Goal: Transaction & Acquisition: Purchase product/service

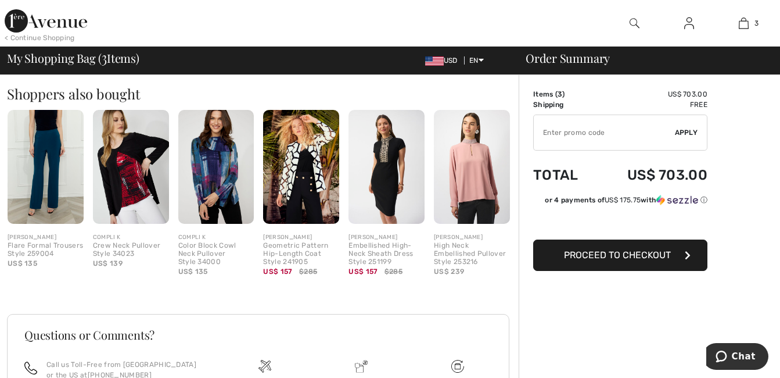
scroll to position [639, 0]
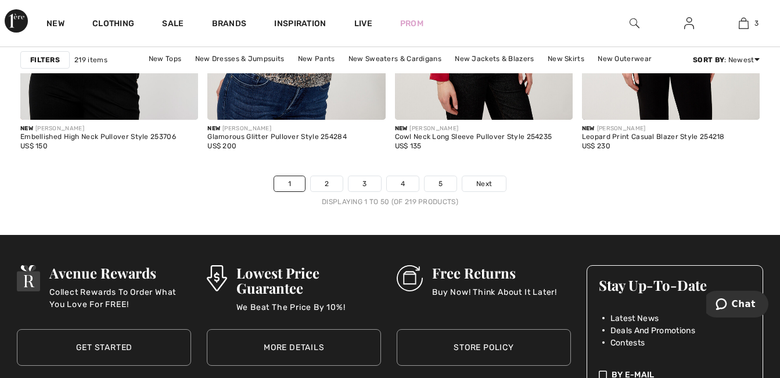
scroll to position [5113, 0]
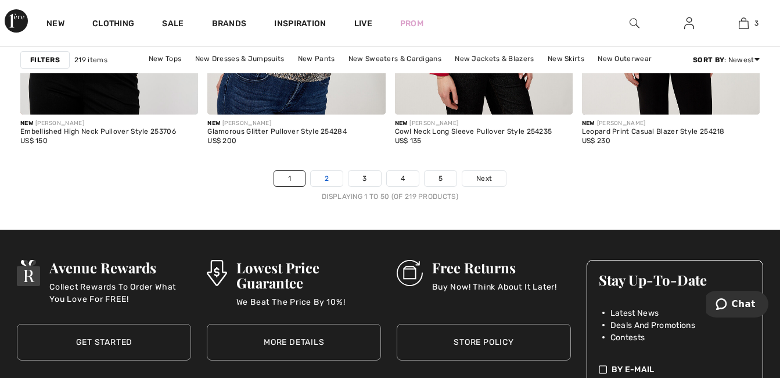
click at [332, 181] on link "2" at bounding box center [327, 178] width 32 height 15
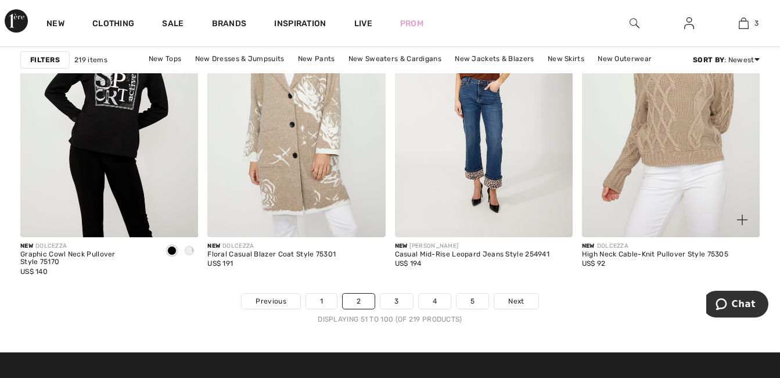
scroll to position [5113, 0]
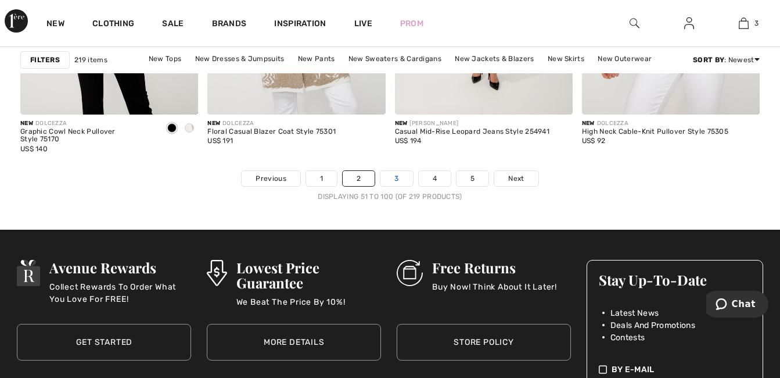
click at [400, 181] on link "3" at bounding box center [397, 178] width 32 height 15
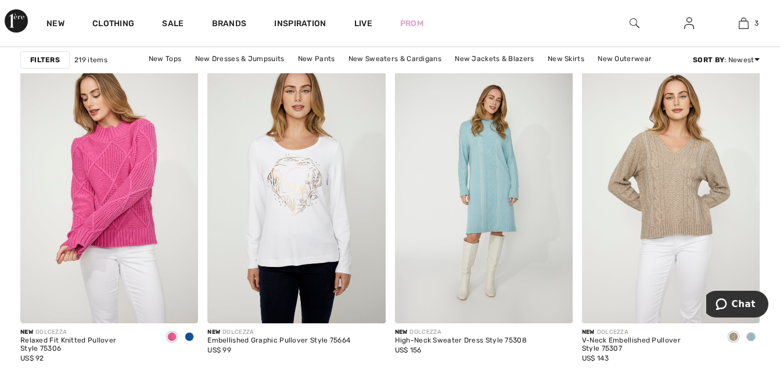
scroll to position [871, 0]
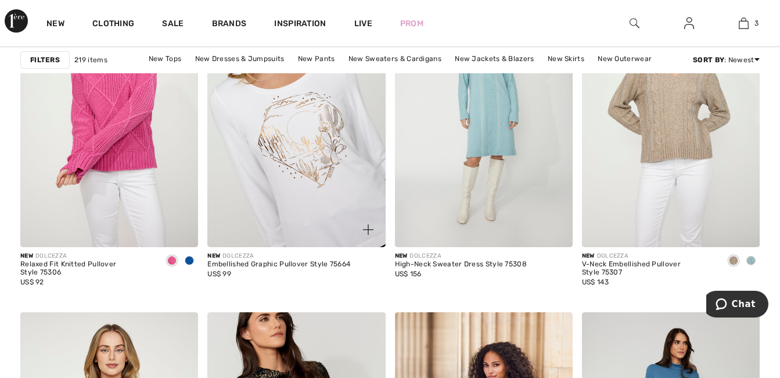
click at [310, 146] on img at bounding box center [296, 113] width 178 height 267
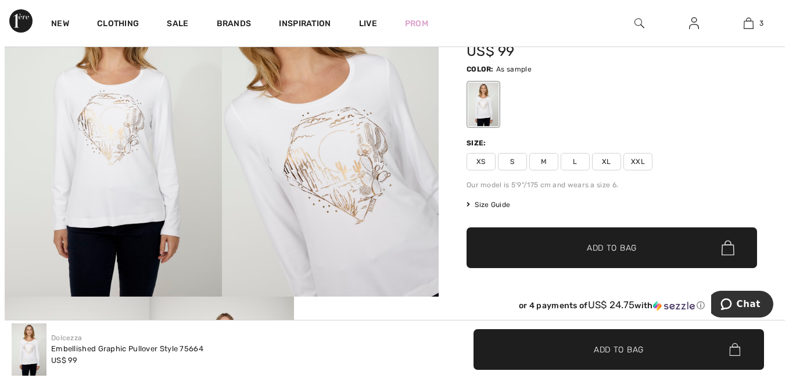
scroll to position [116, 0]
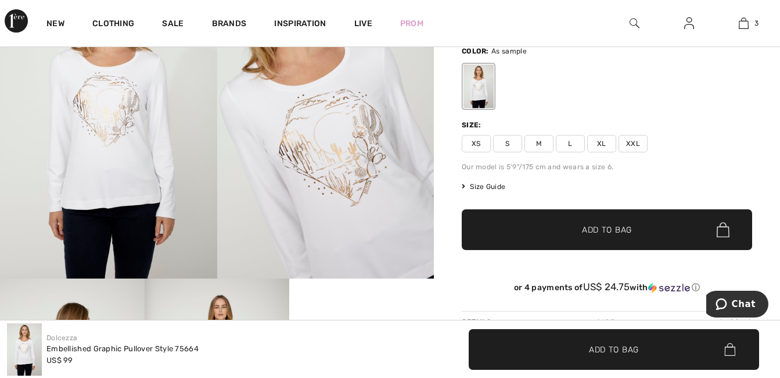
click at [355, 195] on img at bounding box center [325, 115] width 217 height 325
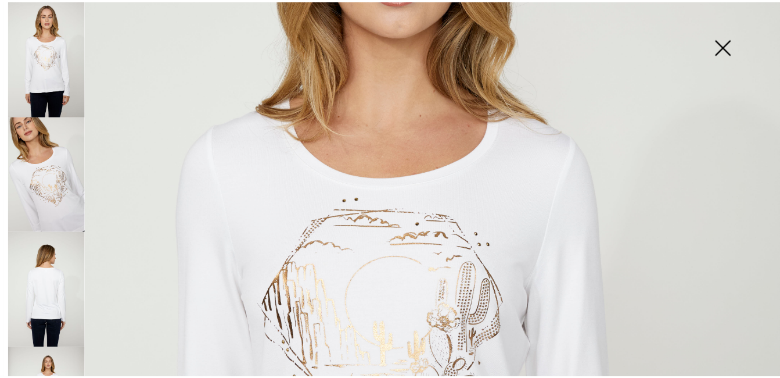
scroll to position [349, 0]
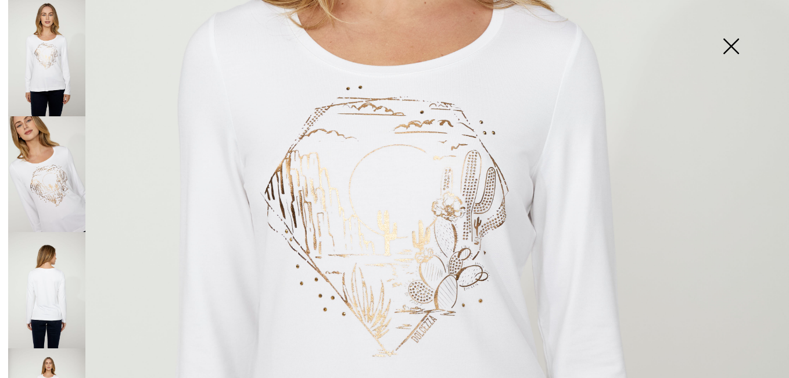
click at [732, 44] on img at bounding box center [731, 47] width 58 height 60
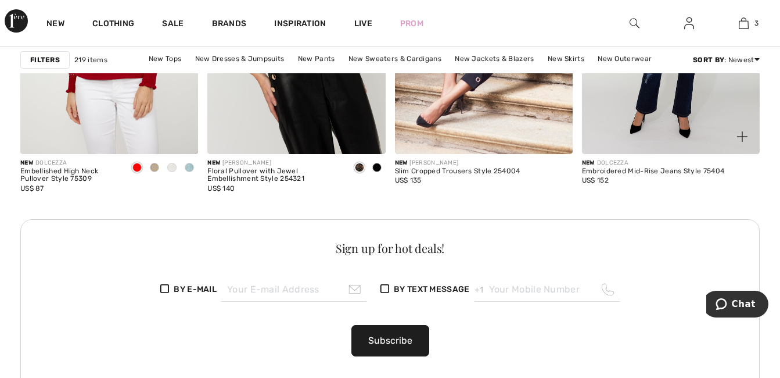
scroll to position [1278, 0]
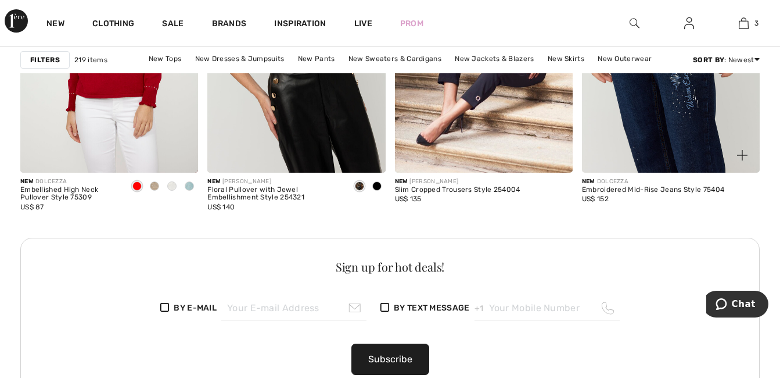
click at [655, 139] on img at bounding box center [671, 38] width 178 height 267
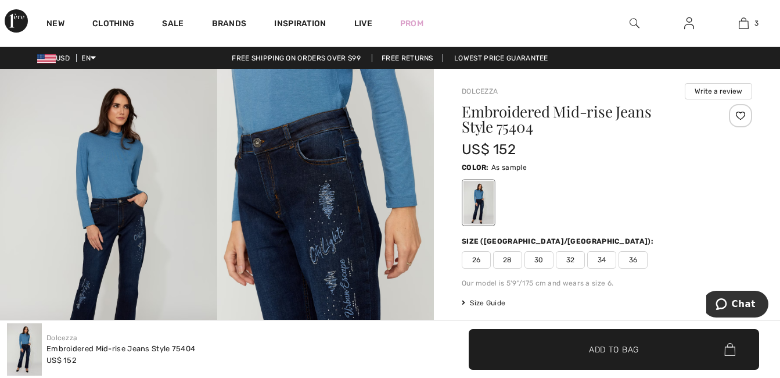
click at [324, 267] on img at bounding box center [325, 231] width 217 height 325
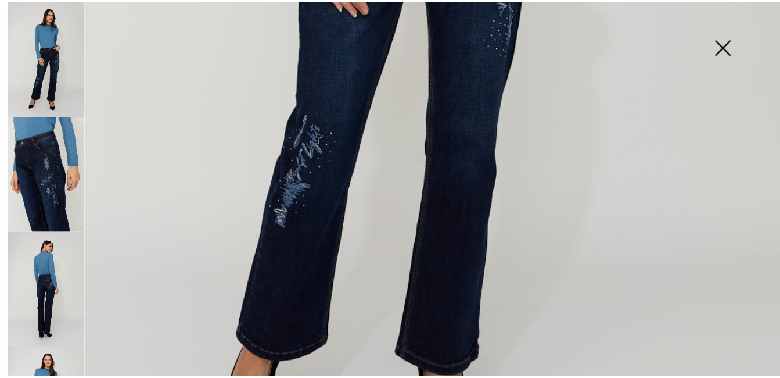
scroll to position [755, 0]
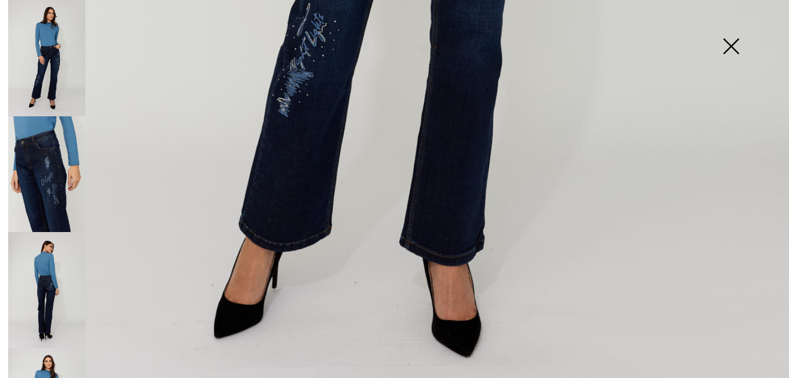
click at [734, 48] on img at bounding box center [731, 47] width 58 height 60
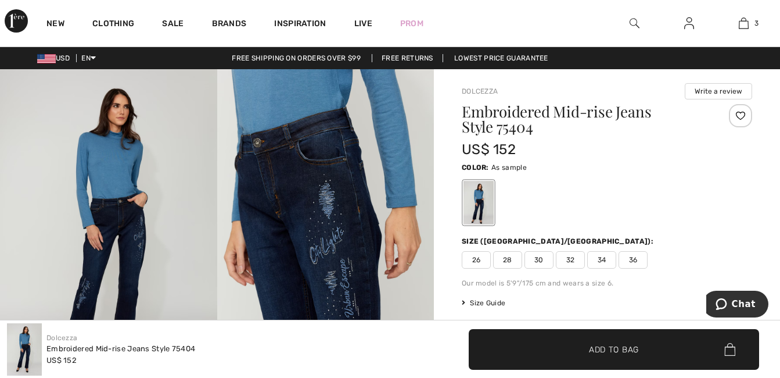
click at [500, 303] on span "Size Guide" at bounding box center [484, 302] width 44 height 10
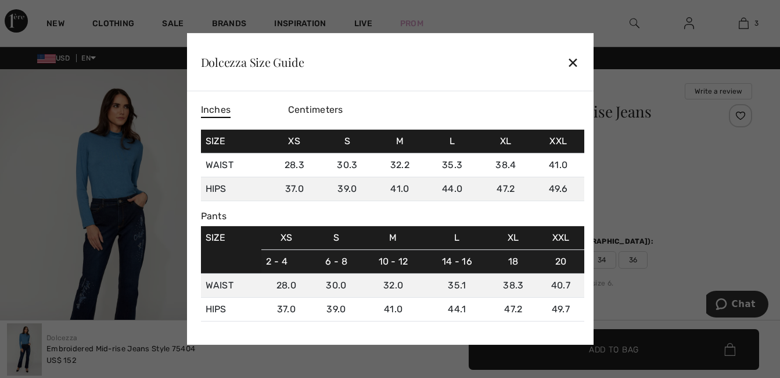
click at [575, 64] on div "✕" at bounding box center [573, 62] width 12 height 24
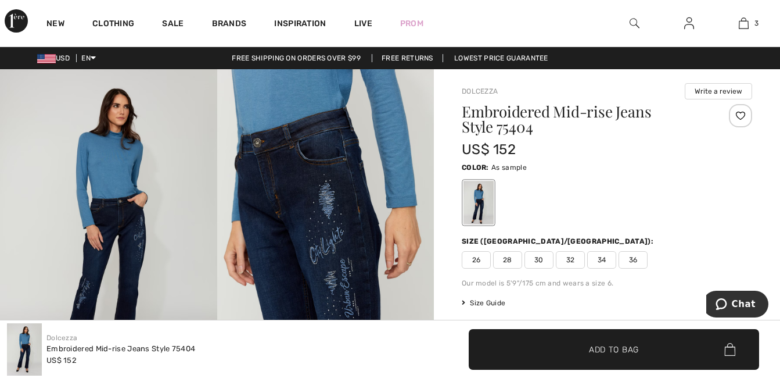
click at [572, 263] on span "32" at bounding box center [570, 259] width 29 height 17
click at [559, 231] on div "Embroidered Mid-rise Jeans Style 75404 US$ 152 Color: As sample Size (CA/[GEOGR…" at bounding box center [607, 288] width 290 height 368
click at [476, 243] on div "Size ([GEOGRAPHIC_DATA]/[GEOGRAPHIC_DATA]):" at bounding box center [559, 241] width 194 height 10
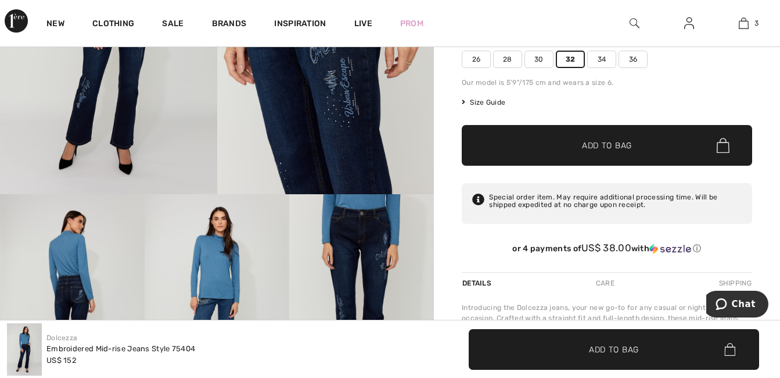
scroll to position [116, 0]
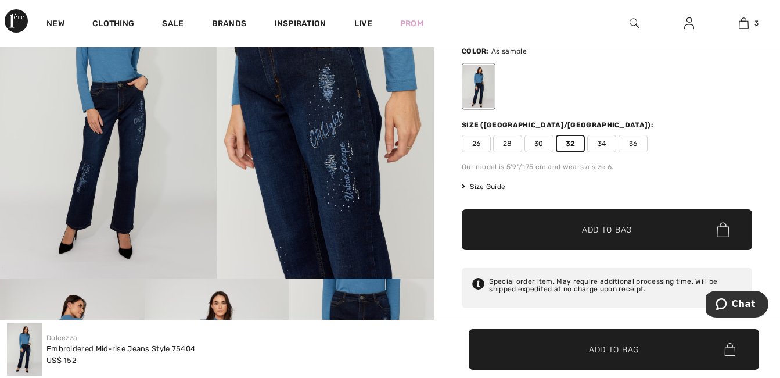
click at [562, 153] on div "Embroidered Mid-rise Jeans Style 75404 US$ 152 Color: As sample Size (CA/[GEOGR…" at bounding box center [607, 172] width 290 height 368
click at [607, 148] on span "34" at bounding box center [601, 143] width 29 height 17
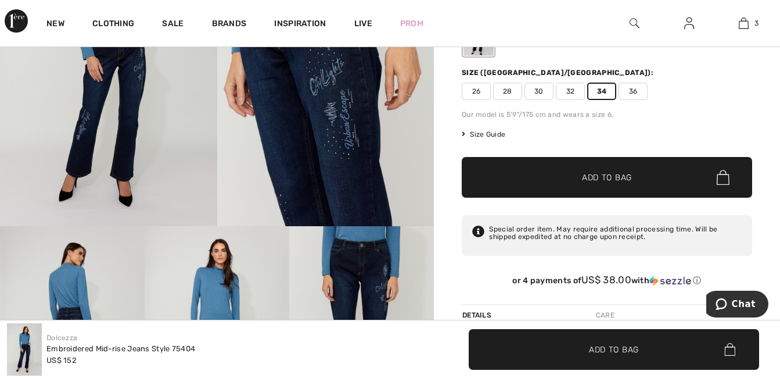
scroll to position [290, 0]
